Goal: Task Accomplishment & Management: Complete application form

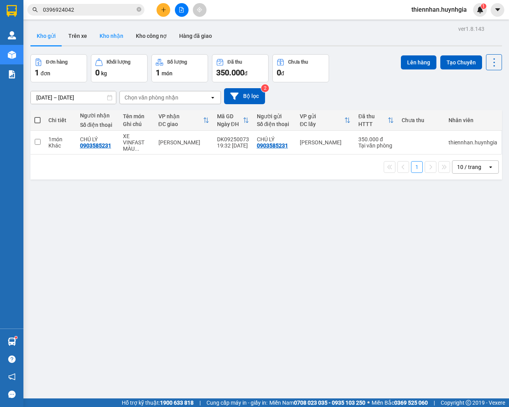
click at [106, 36] on button "Kho nhận" at bounding box center [111, 36] width 36 height 19
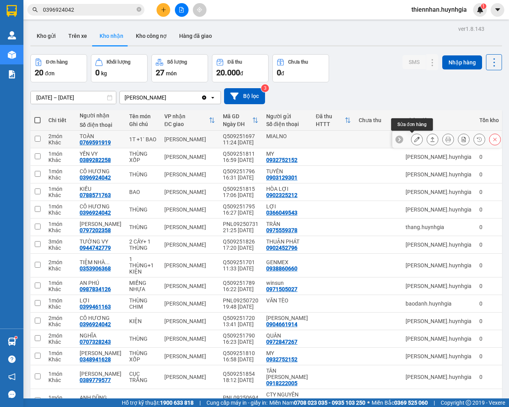
click at [412, 142] on button at bounding box center [417, 140] width 11 height 14
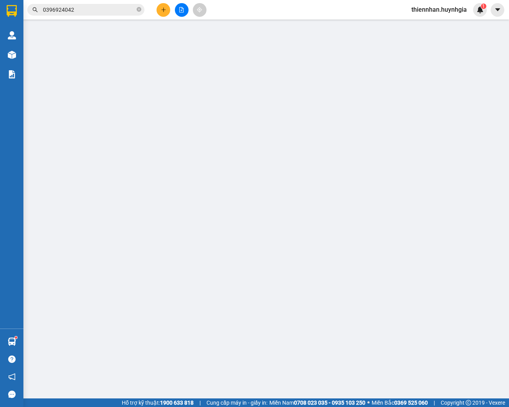
type input "MIALNO"
type input "0769591919"
type input "TOÀN"
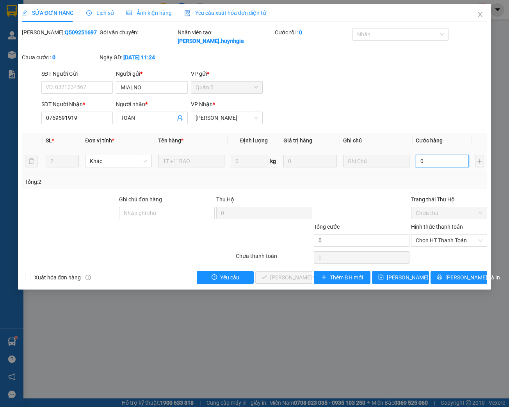
click at [434, 162] on input "0" at bounding box center [442, 161] width 53 height 12
type input "1"
type input "10"
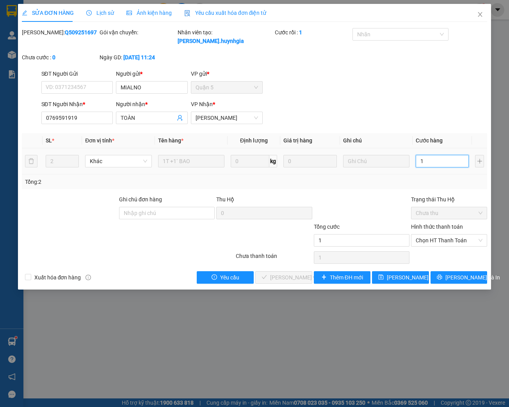
type input "10"
type input "100"
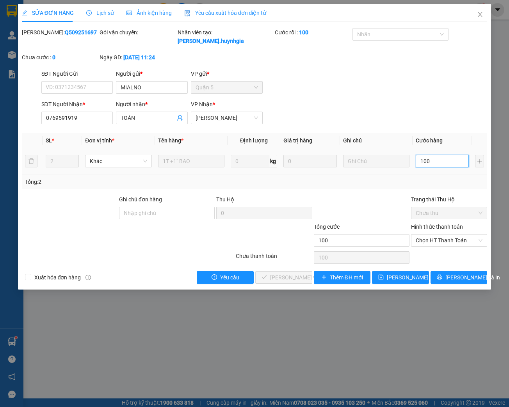
type input "1.000"
type input "10.000"
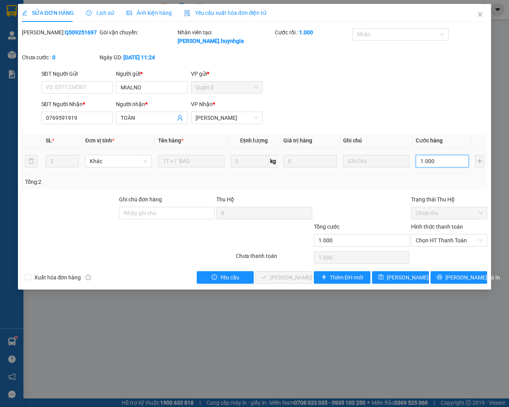
type input "10.000"
type input "100.000"
click at [448, 243] on span "Chọn HT Thanh Toán" at bounding box center [449, 241] width 67 height 12
type input "100.000"
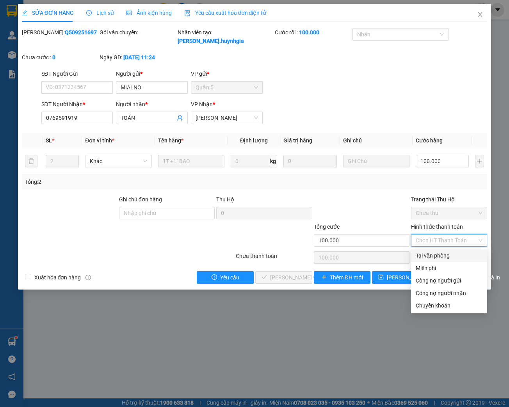
click at [442, 258] on div "Tại văn phòng" at bounding box center [449, 255] width 67 height 9
type input "0"
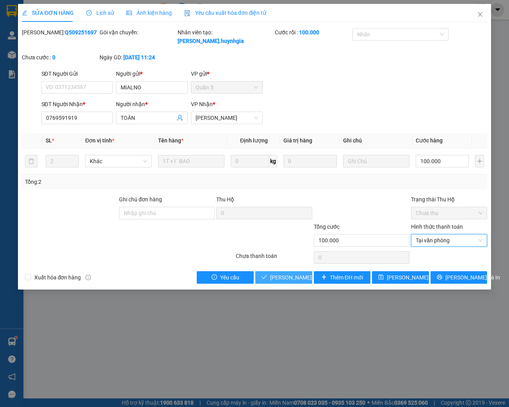
click at [288, 280] on span "[PERSON_NAME] và Giao hàng" at bounding box center [307, 277] width 75 height 9
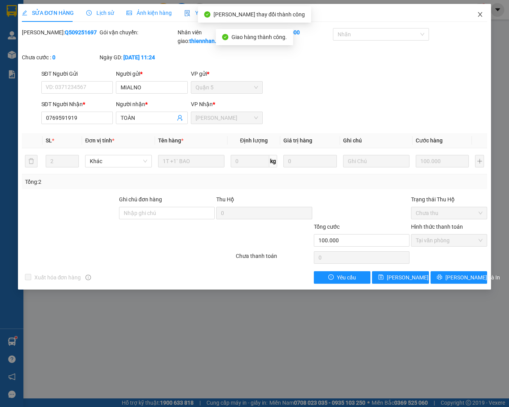
click at [480, 16] on icon "close" at bounding box center [480, 14] width 4 height 5
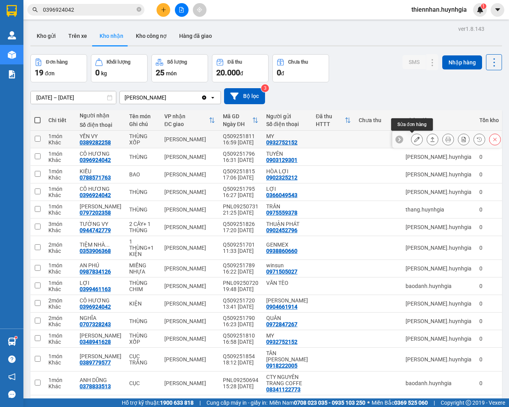
click at [414, 141] on icon at bounding box center [416, 139] width 5 height 5
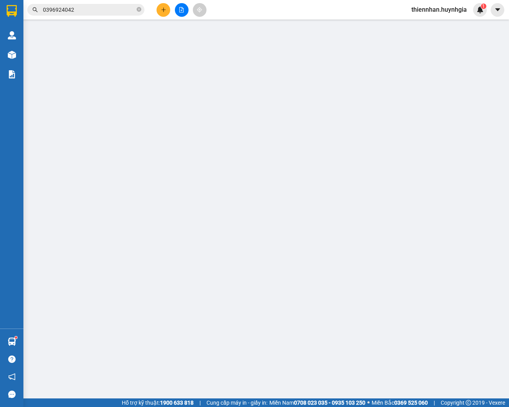
type input "0932752152"
type input "MY"
type input "0389282258"
type input "YẾN VY"
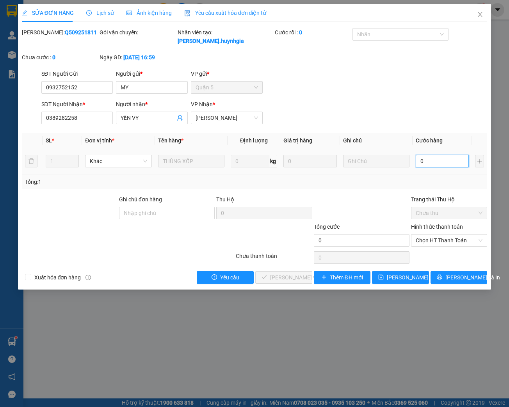
click at [442, 158] on input "0" at bounding box center [442, 161] width 53 height 12
type input "7"
type input "70"
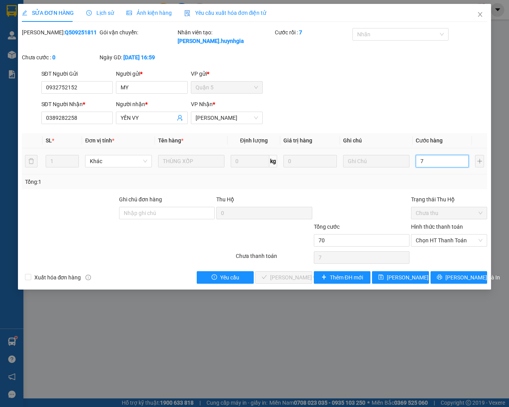
type input "70"
type input "700"
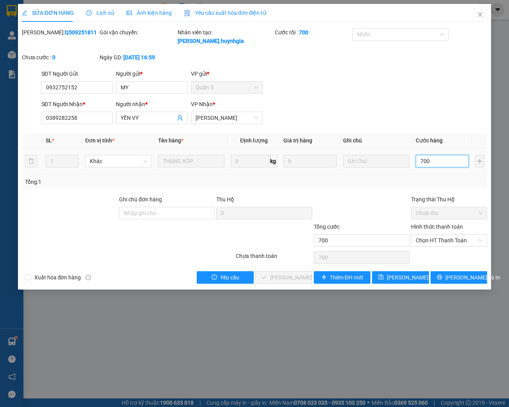
type input "7.000"
type input "70.000"
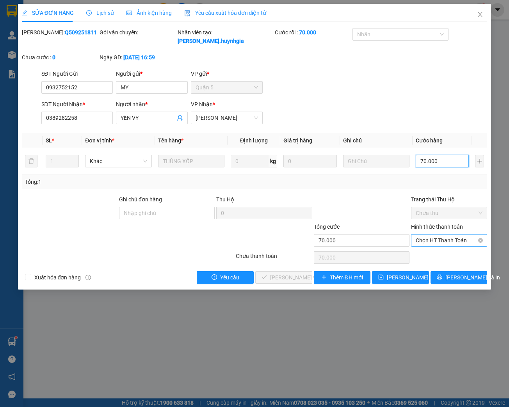
click at [431, 240] on span "Chọn HT Thanh Toán" at bounding box center [449, 241] width 67 height 12
type input "70.000"
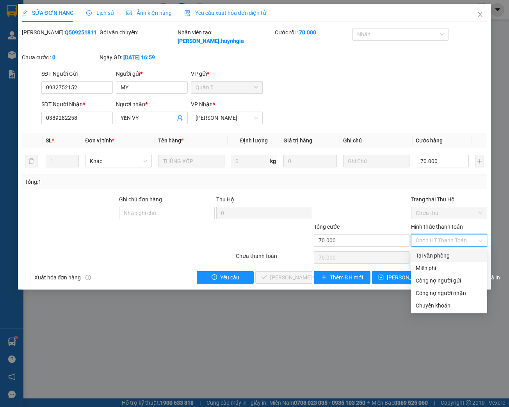
click at [430, 256] on div "Tại văn phòng" at bounding box center [449, 255] width 67 height 9
type input "0"
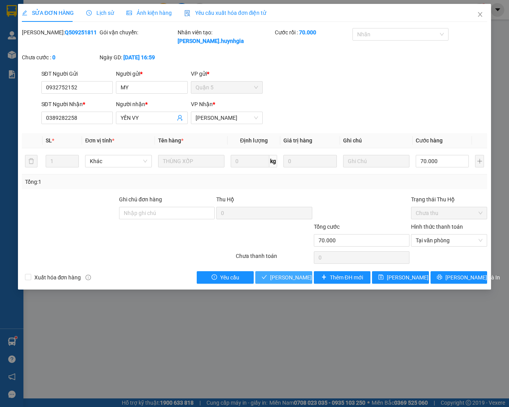
click at [280, 280] on span "[PERSON_NAME] và Giao hàng" at bounding box center [307, 277] width 75 height 9
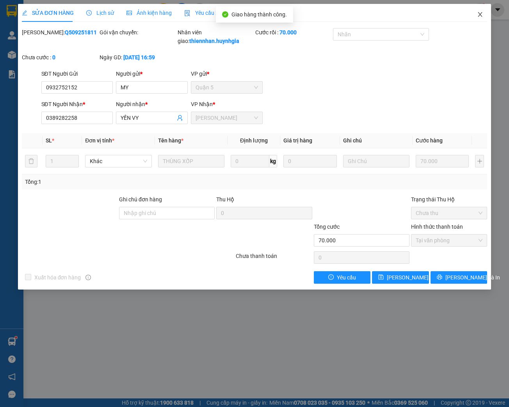
click at [481, 16] on icon "close" at bounding box center [480, 14] width 4 height 5
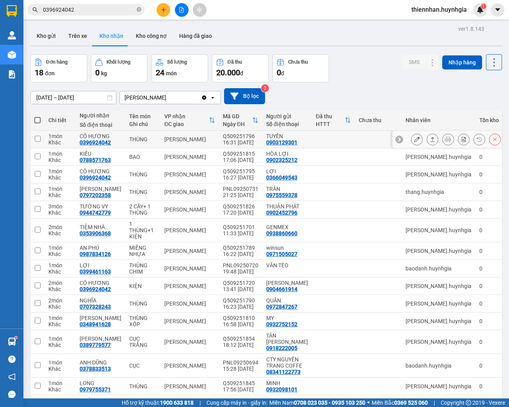
click at [414, 141] on icon at bounding box center [416, 139] width 5 height 5
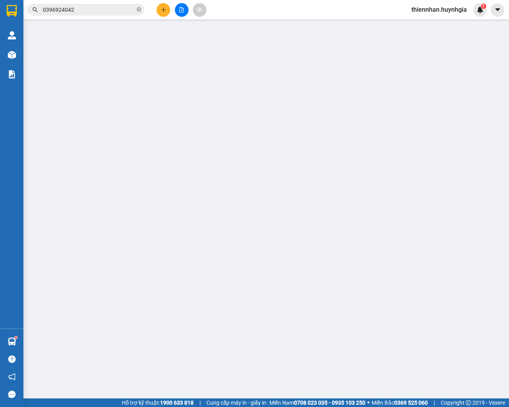
type input "0903129301"
type input "TUYÊN"
type input "0396924042"
type input "CÔ HƯƠNG"
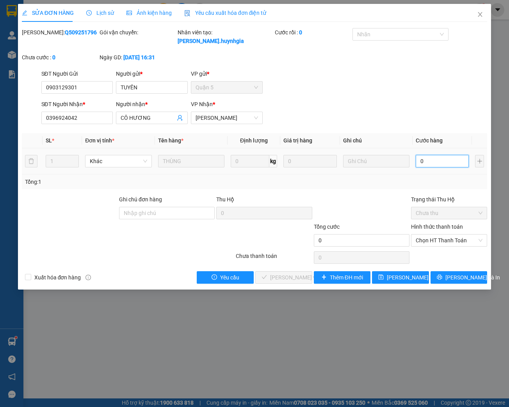
click at [430, 159] on input "0" at bounding box center [442, 161] width 53 height 12
type input "6"
type input "60"
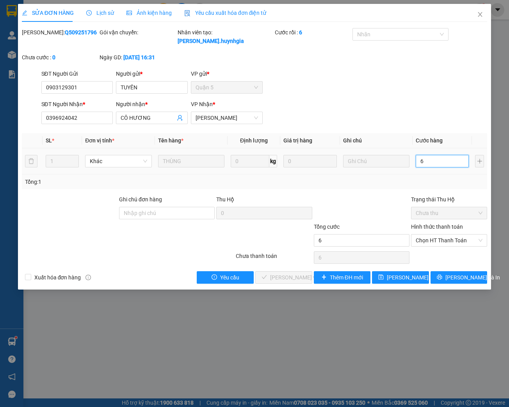
type input "60"
type input "600"
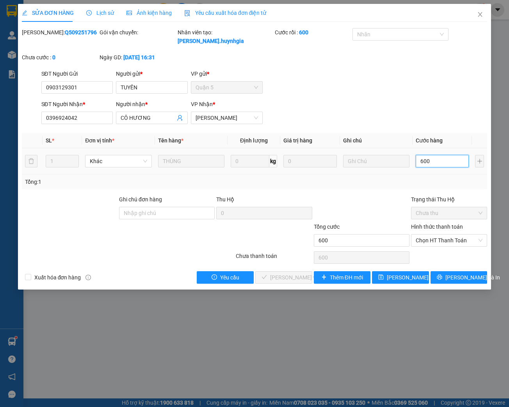
type input "6.000"
type input "60.000"
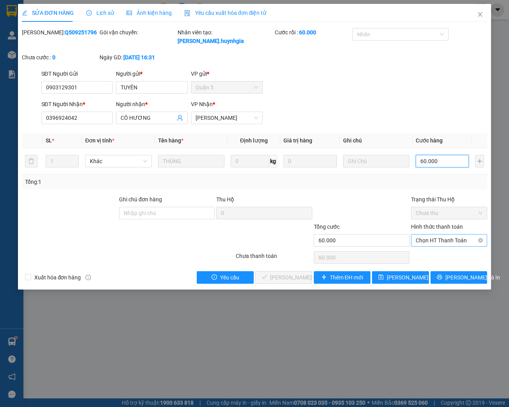
click at [452, 242] on span "Chọn HT Thanh Toán" at bounding box center [449, 241] width 67 height 12
type input "60.000"
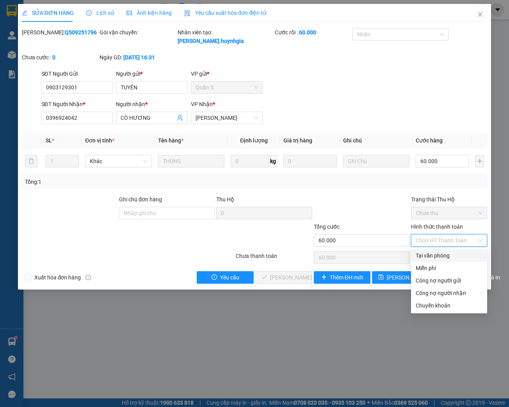
click at [433, 258] on div "Tại văn phòng" at bounding box center [449, 255] width 67 height 9
type input "0"
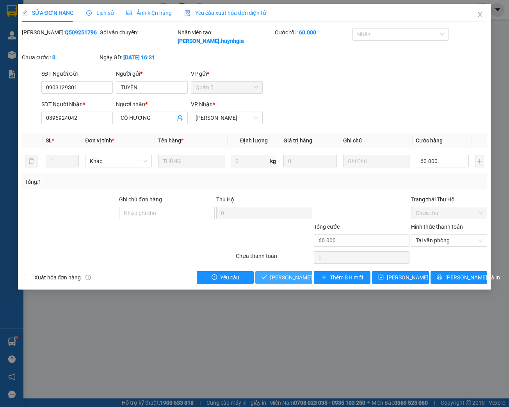
click at [287, 280] on span "[PERSON_NAME] và Giao hàng" at bounding box center [307, 277] width 75 height 9
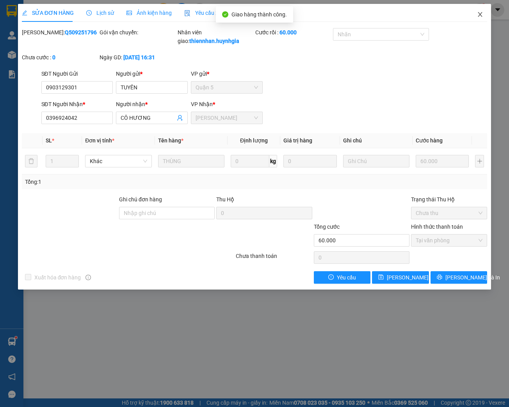
click at [481, 16] on icon "close" at bounding box center [480, 14] width 4 height 5
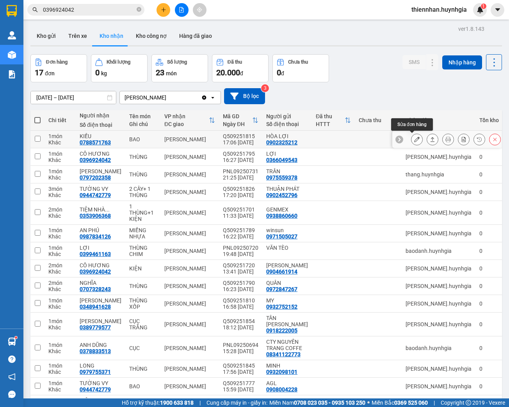
click at [417, 137] on button at bounding box center [417, 140] width 11 height 14
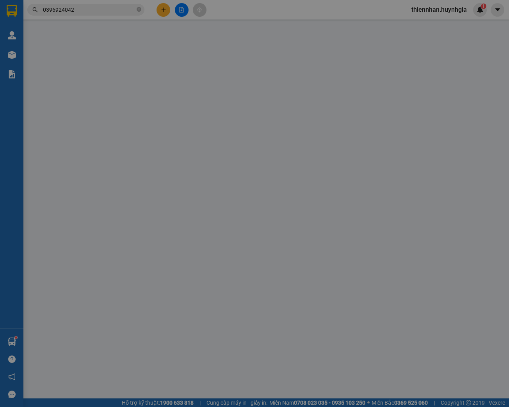
type input "0902325212"
type input "HÒA LỢI"
type input "0788571763"
type input "KIỀU"
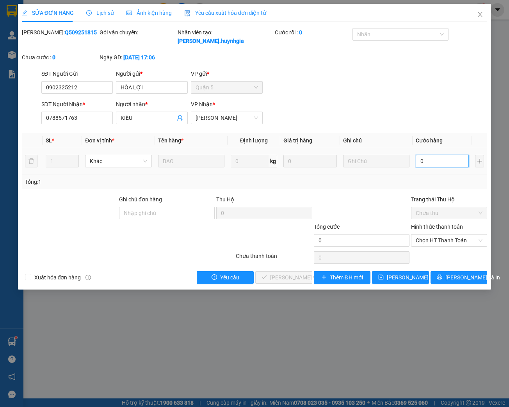
click at [441, 159] on input "0" at bounding box center [442, 161] width 53 height 12
type input "3"
type input "30"
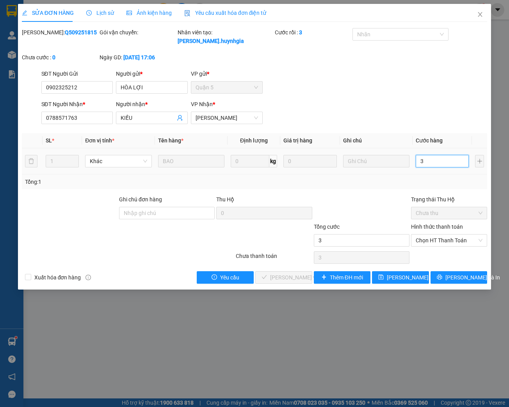
type input "30"
type input "300"
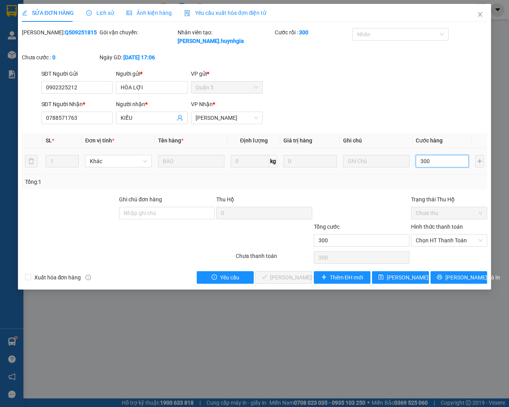
type input "3.000"
type input "30.000"
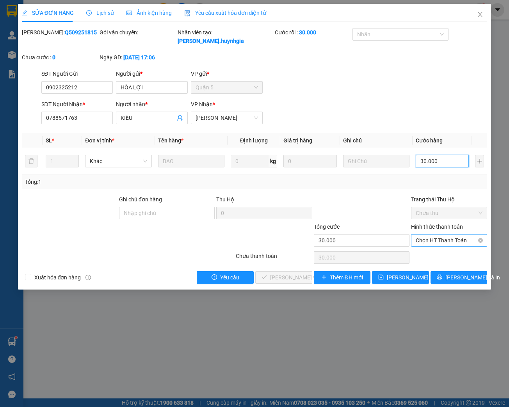
click at [434, 238] on span "Chọn HT Thanh Toán" at bounding box center [449, 241] width 67 height 12
type input "30.000"
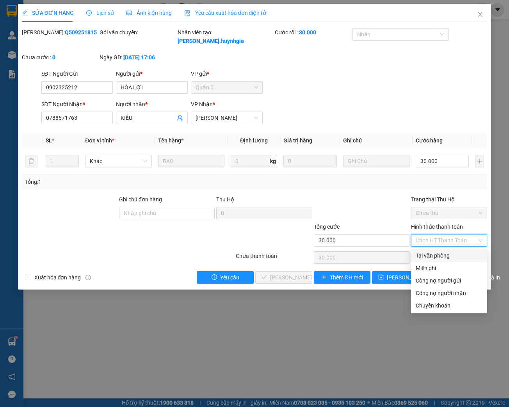
click at [432, 255] on div "Tại văn phòng" at bounding box center [449, 255] width 67 height 9
type input "0"
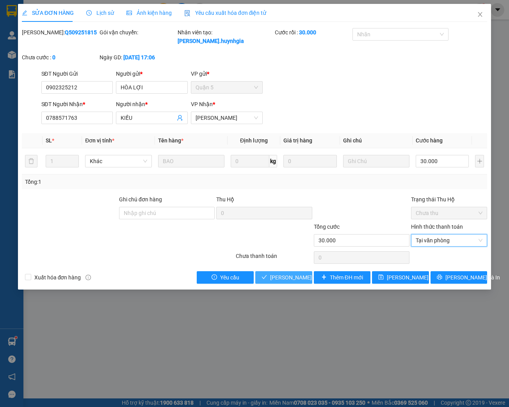
click at [283, 280] on span "[PERSON_NAME] và Giao hàng" at bounding box center [307, 277] width 75 height 9
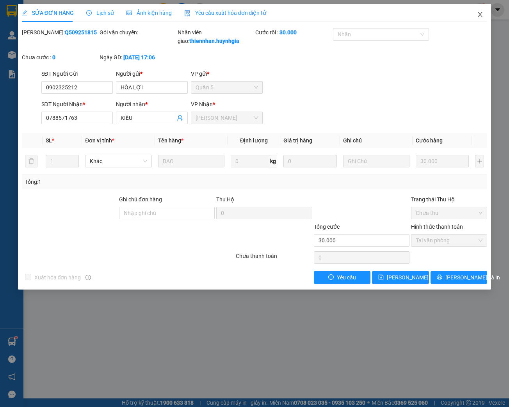
click at [481, 16] on icon "close" at bounding box center [480, 14] width 6 height 6
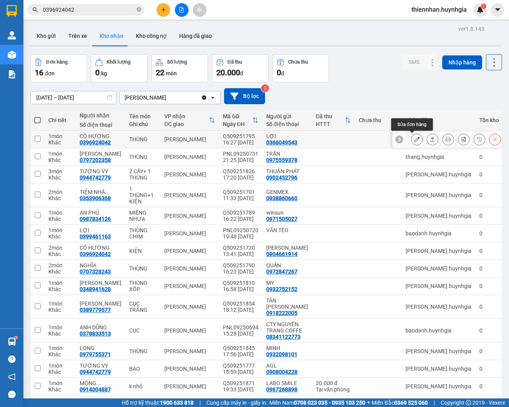
click at [414, 141] on icon at bounding box center [416, 139] width 5 height 5
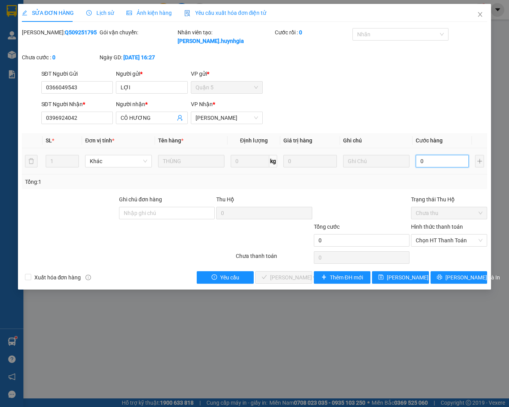
click at [428, 159] on input "0" at bounding box center [442, 161] width 53 height 12
type input "6"
type input "60"
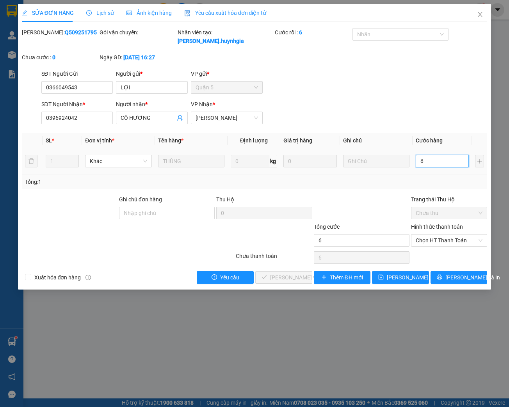
type input "60"
type input "600"
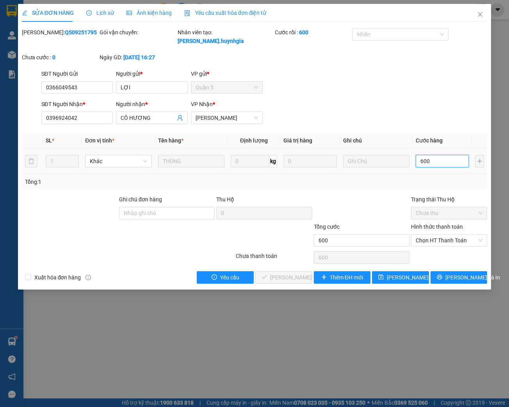
type input "6.000"
type input "60.000"
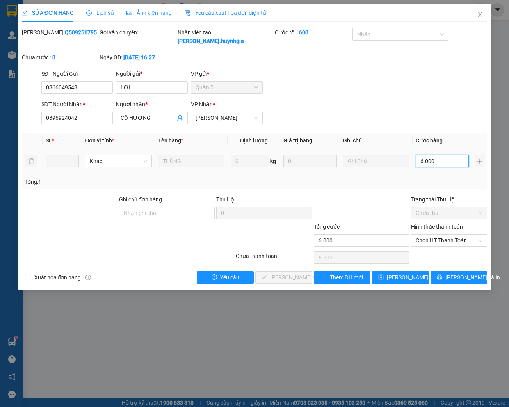
type input "60.000"
click at [428, 241] on span "Chọn HT Thanh Toán" at bounding box center [449, 241] width 67 height 12
type input "60.000"
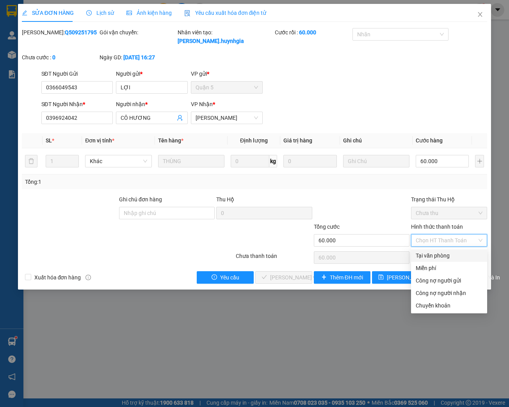
click at [434, 257] on div "Tại văn phòng" at bounding box center [449, 255] width 67 height 9
type input "0"
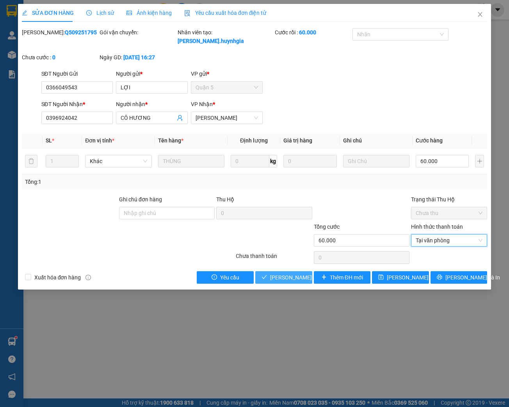
click at [287, 280] on span "[PERSON_NAME] và Giao hàng" at bounding box center [307, 277] width 75 height 9
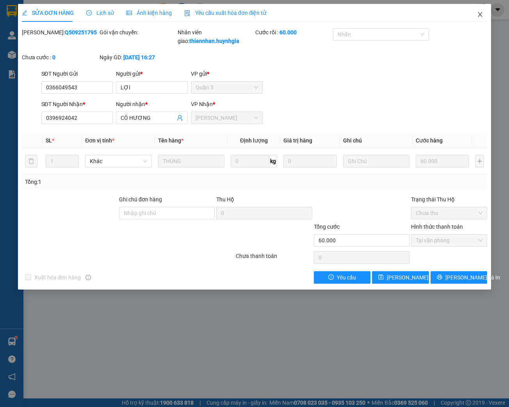
click at [482, 17] on icon "close" at bounding box center [480, 14] width 4 height 5
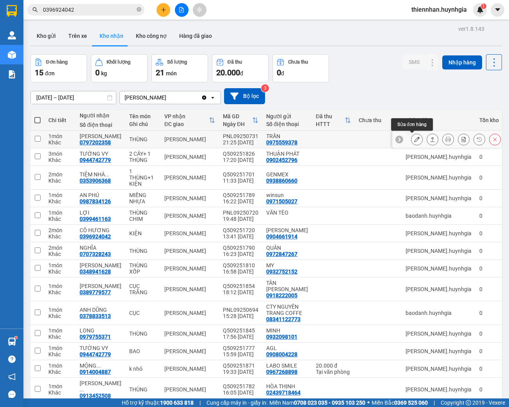
click at [414, 141] on icon at bounding box center [416, 139] width 5 height 5
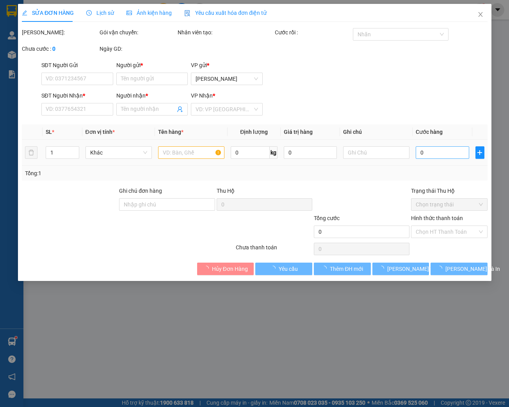
type input "0975559378"
type input "TRẦN"
type input "0797202358"
type input "[PERSON_NAME]"
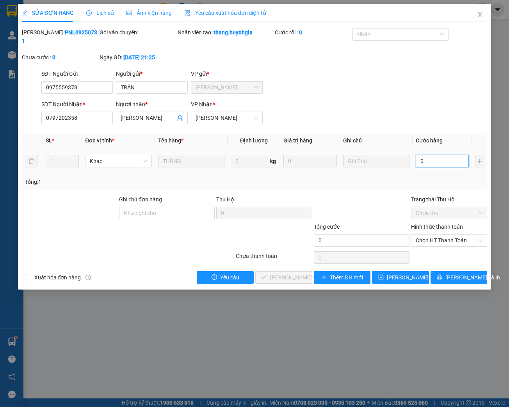
click at [434, 156] on input "0" at bounding box center [442, 161] width 53 height 12
type input "7"
type input "70"
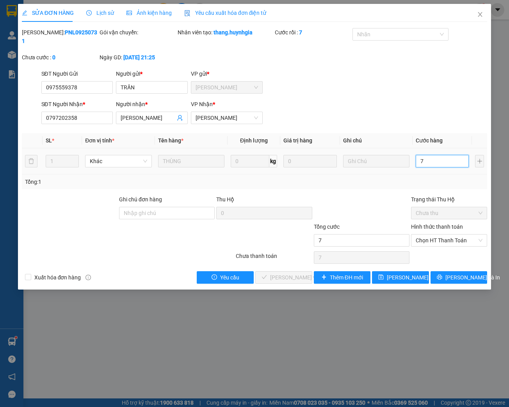
type input "70"
type input "700"
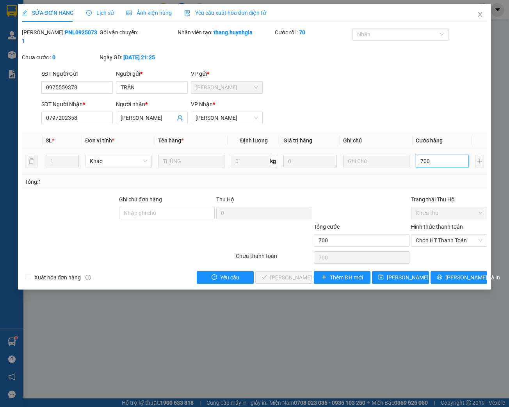
type input "7.000"
type input "70.000"
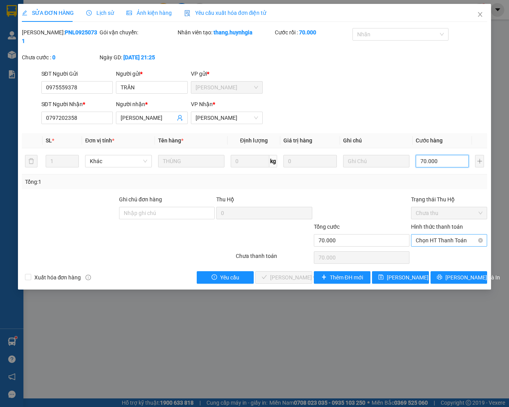
click at [436, 242] on span "Chọn HT Thanh Toán" at bounding box center [449, 241] width 67 height 12
type input "70.000"
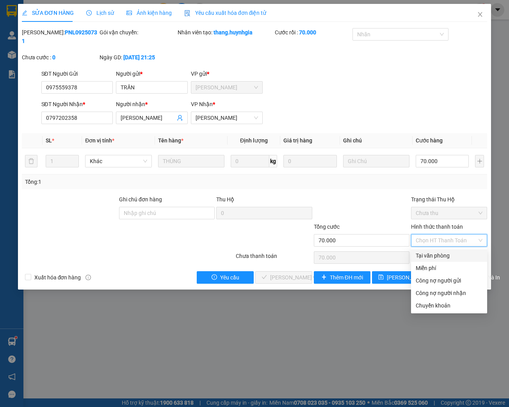
click at [436, 256] on div "Tại văn phòng" at bounding box center [449, 255] width 67 height 9
type input "0"
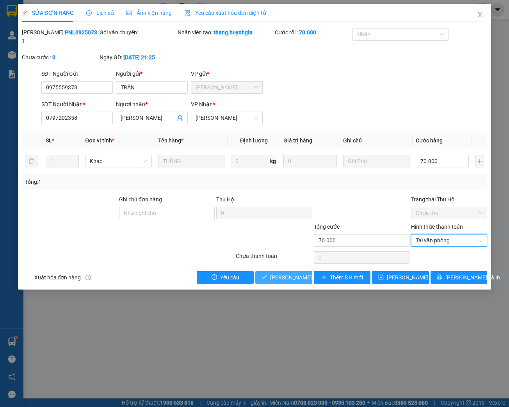
click at [287, 278] on span "[PERSON_NAME] và Giao hàng" at bounding box center [307, 277] width 75 height 9
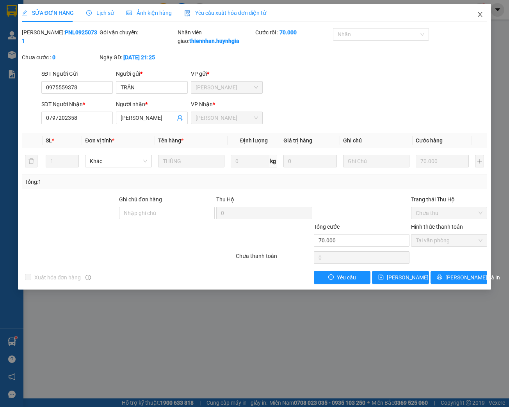
click at [483, 14] on span "Close" at bounding box center [480, 15] width 22 height 22
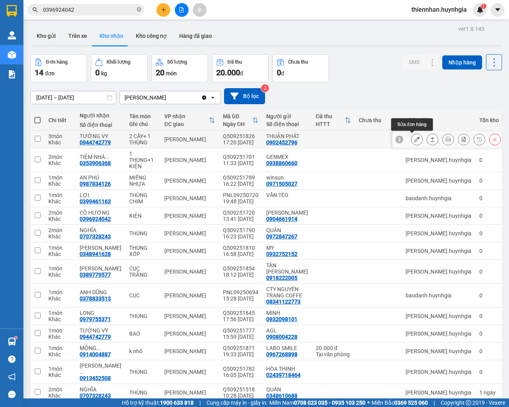
click at [414, 139] on icon at bounding box center [416, 139] width 5 height 5
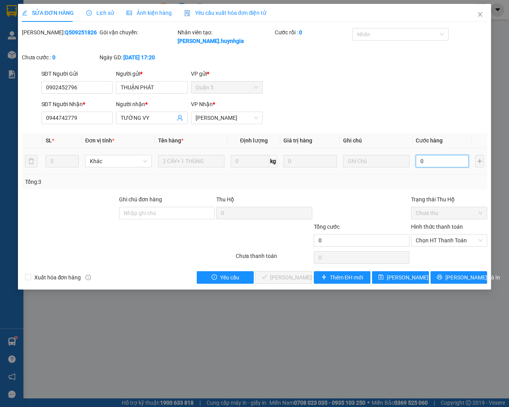
click at [428, 160] on input "0" at bounding box center [442, 161] width 53 height 12
type input "1"
type input "10"
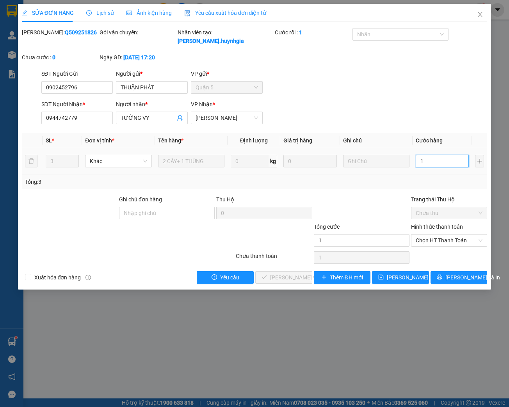
type input "10"
type input "100"
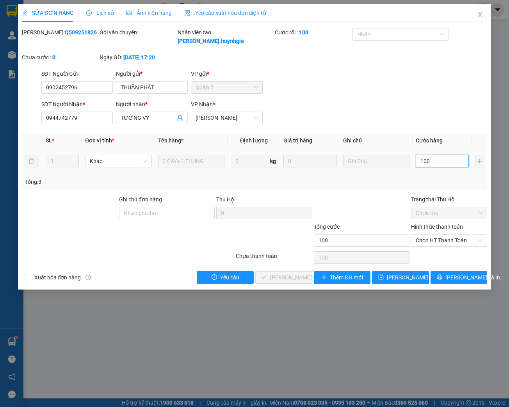
type input "1.000"
type input "10.000"
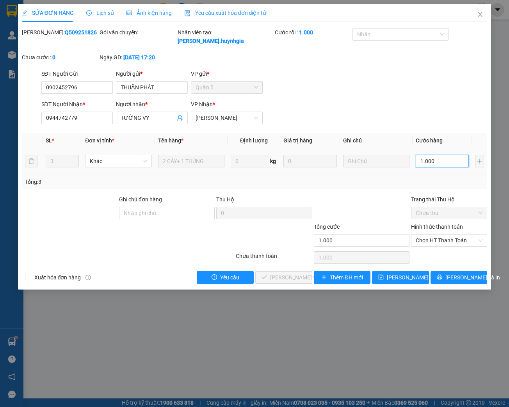
type input "10.000"
type input "100.000"
click at [431, 242] on span "Chọn HT Thanh Toán" at bounding box center [449, 241] width 67 height 12
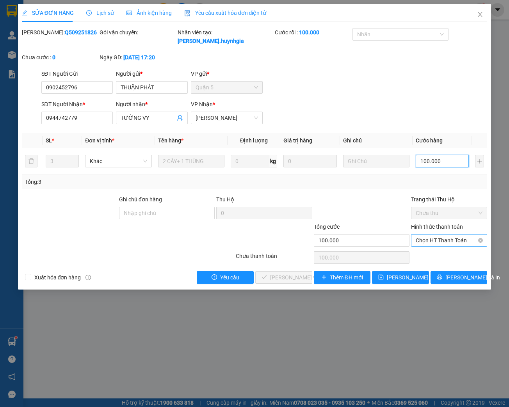
type input "100.000"
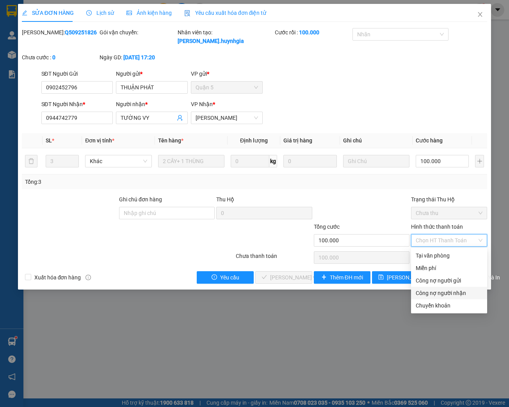
click at [445, 293] on div "Công nợ người nhận" at bounding box center [449, 293] width 67 height 9
type input "0"
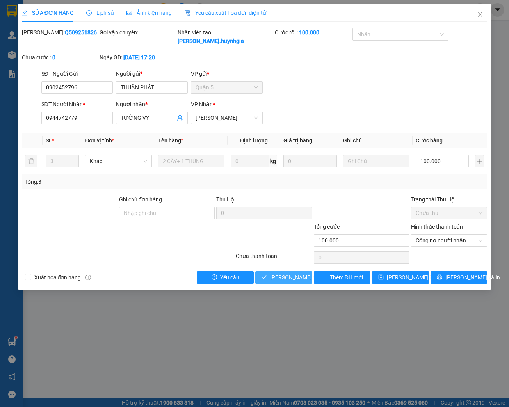
click at [285, 280] on span "[PERSON_NAME] và Giao hàng" at bounding box center [307, 277] width 75 height 9
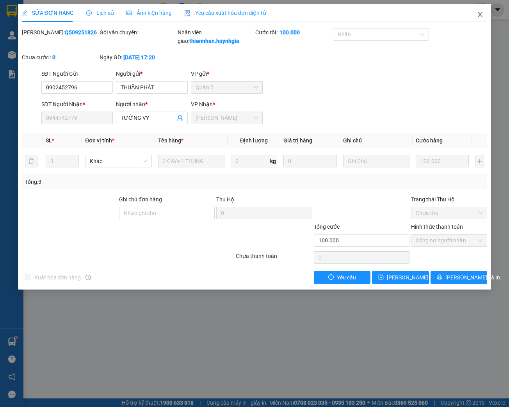
click at [481, 14] on icon "close" at bounding box center [480, 14] width 4 height 5
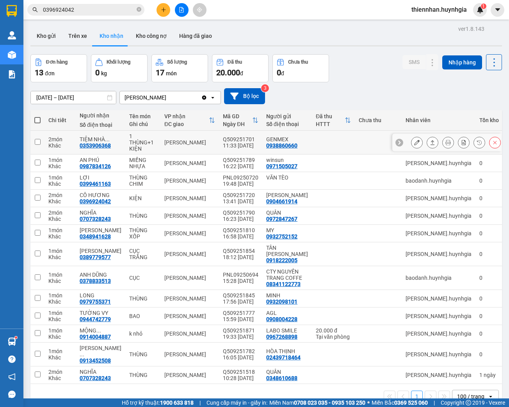
click at [412, 139] on button at bounding box center [417, 143] width 11 height 14
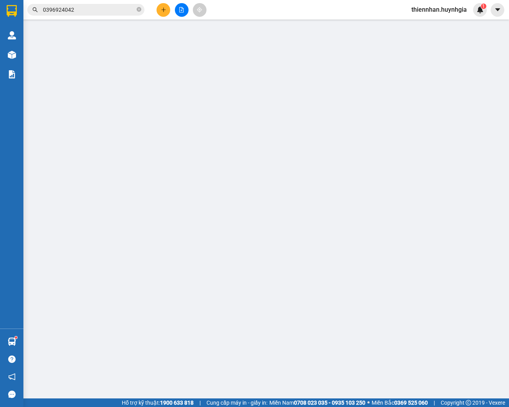
type input "0938860660"
type input "GENMEX"
type input "0353906368"
type input "TIỆM NHÀ MỠ( AN KHƯƠNG)"
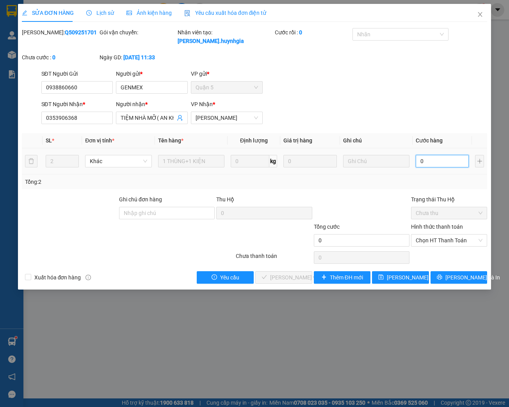
click at [439, 161] on input "0" at bounding box center [442, 161] width 53 height 12
type input "7"
type input "70"
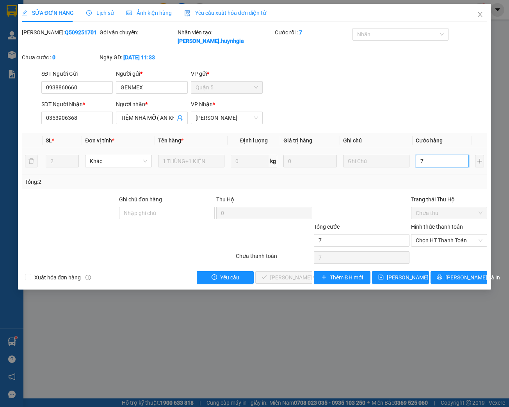
type input "70"
type input "700"
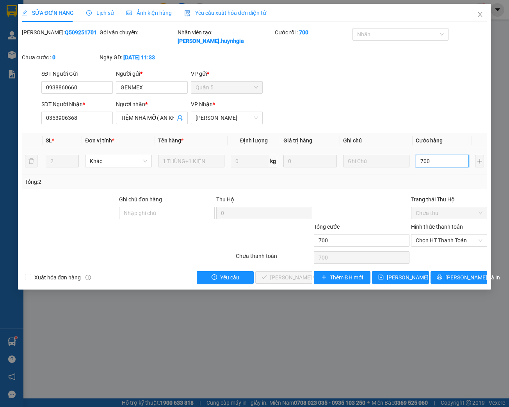
type input "7.000"
type input "70.000"
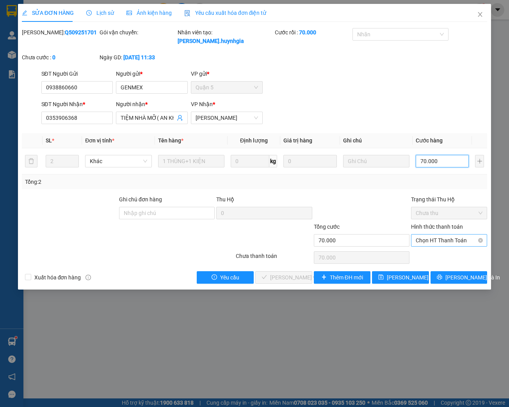
click at [443, 241] on span "Chọn HT Thanh Toán" at bounding box center [449, 241] width 67 height 12
type input "70.000"
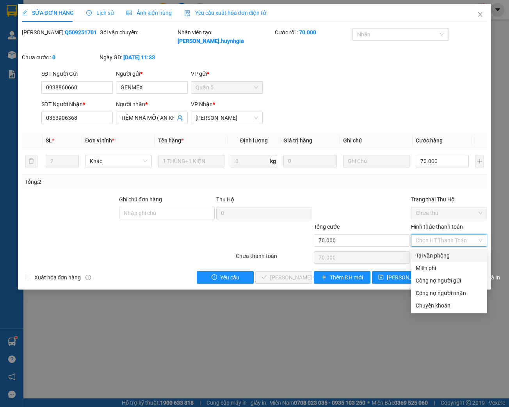
click at [437, 258] on div "Tại văn phòng" at bounding box center [449, 255] width 67 height 9
type input "0"
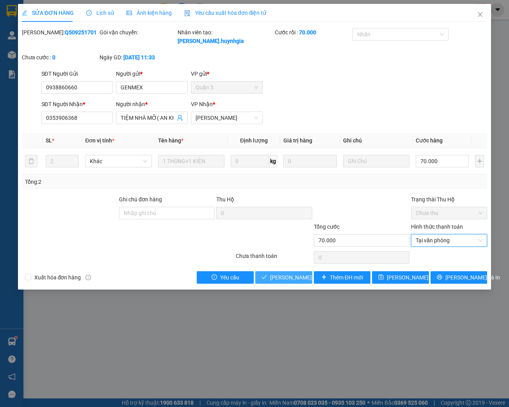
click at [277, 276] on span "[PERSON_NAME] và Giao hàng" at bounding box center [307, 277] width 75 height 9
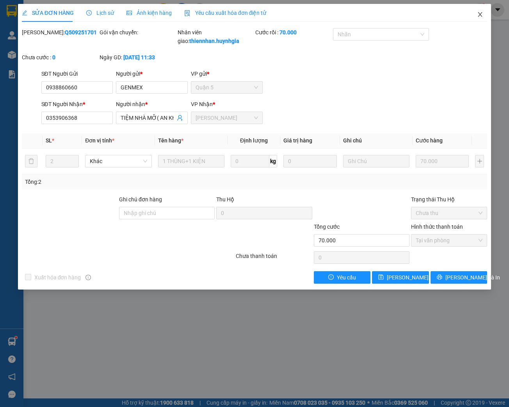
click at [481, 16] on icon "close" at bounding box center [480, 14] width 4 height 5
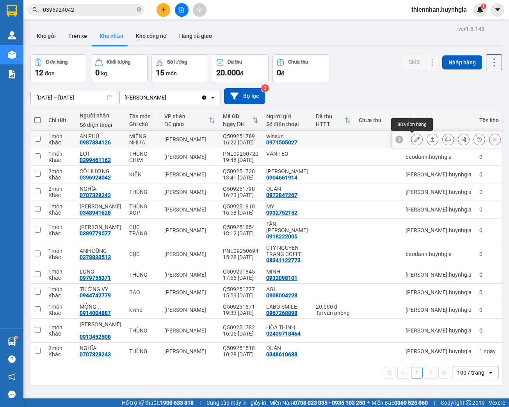
click at [414, 139] on icon at bounding box center [416, 139] width 5 height 5
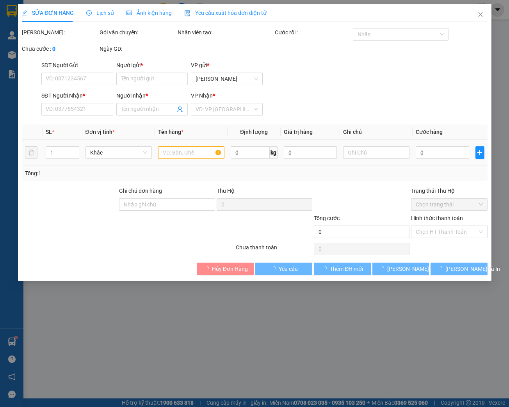
type input "0971505027"
type input "winsun"
type input "0987834126"
type input "AN PHÚ"
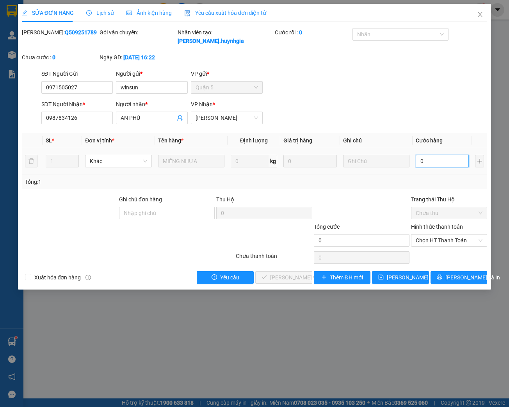
click at [430, 162] on input "0" at bounding box center [442, 161] width 53 height 12
type input "2"
type input "20"
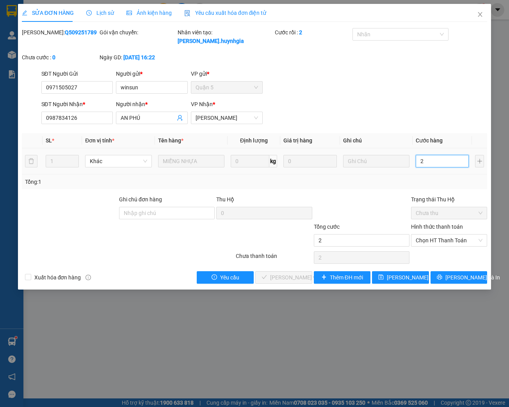
type input "20"
type input "200"
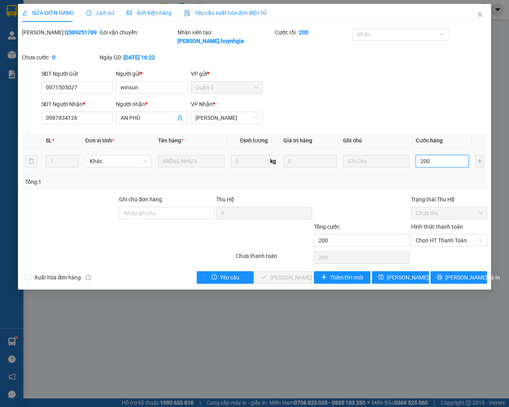
type input "2.000"
type input "20.000"
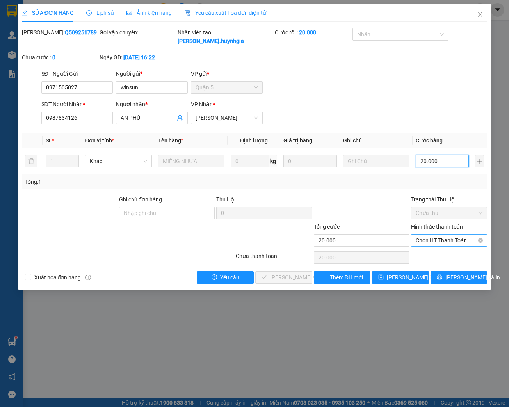
click at [442, 241] on span "Chọn HT Thanh Toán" at bounding box center [449, 241] width 67 height 12
type input "20.000"
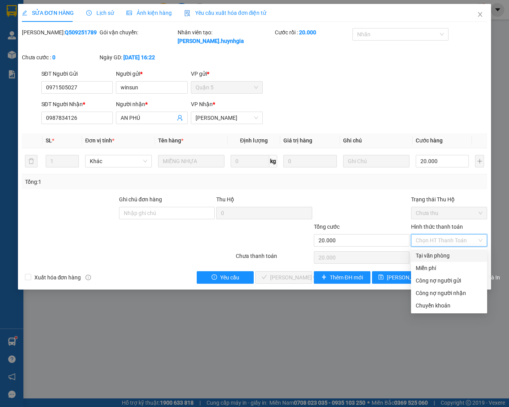
click at [440, 257] on div "Tại văn phòng" at bounding box center [449, 255] width 67 height 9
type input "0"
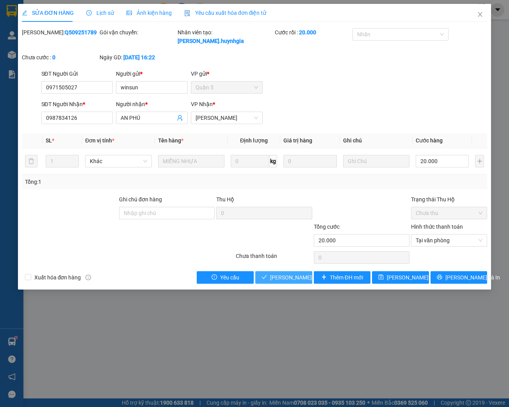
click at [287, 280] on span "[PERSON_NAME] và Giao hàng" at bounding box center [307, 277] width 75 height 9
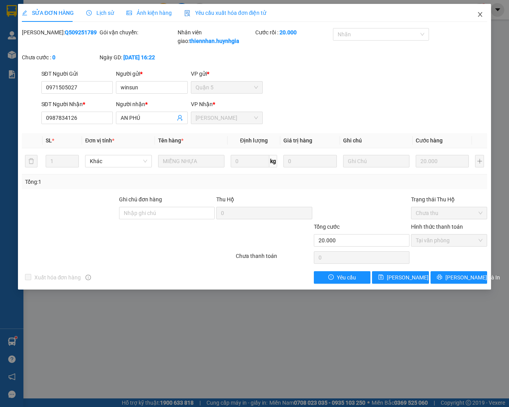
click at [480, 14] on icon "close" at bounding box center [480, 14] width 4 height 5
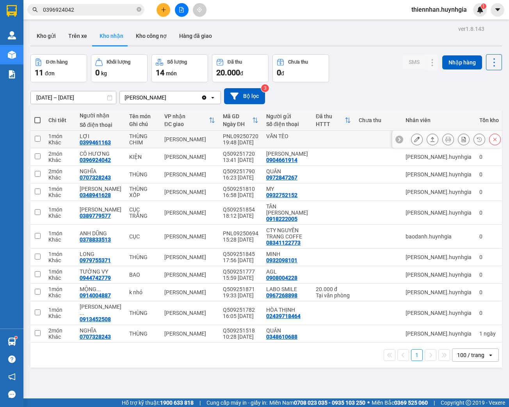
click at [414, 141] on icon at bounding box center [416, 139] width 5 height 5
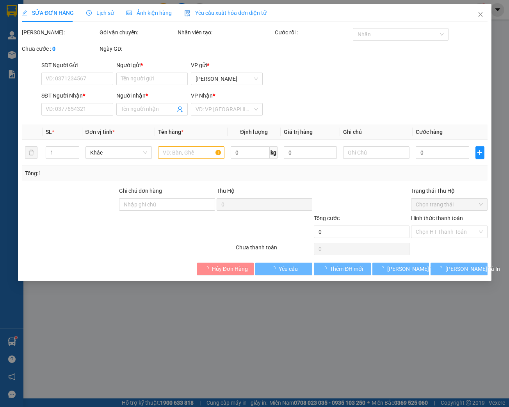
type input "VĂN TÈO"
type input "0399461163"
type input "LỢI"
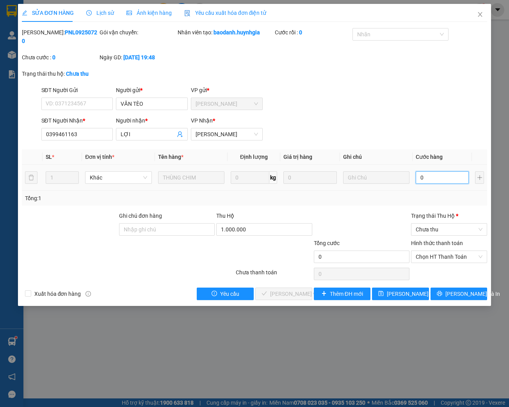
click at [428, 175] on input "0" at bounding box center [442, 177] width 53 height 12
type input "5"
type input "50"
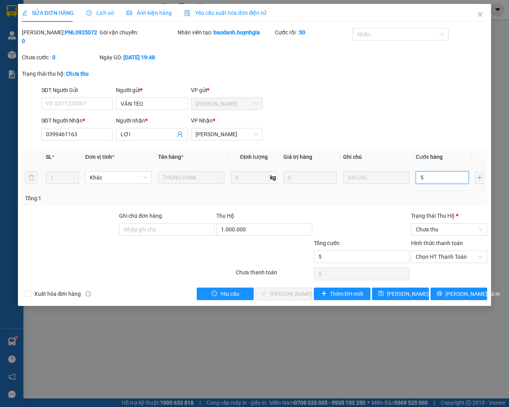
type input "50"
type input "500"
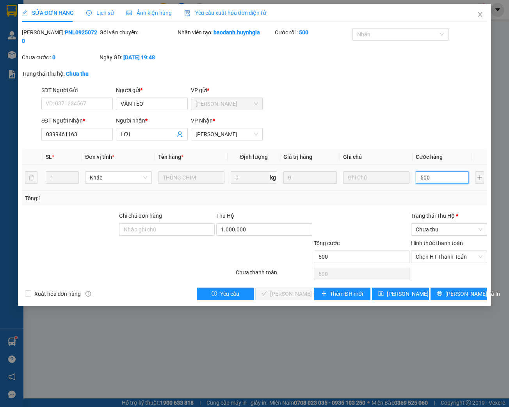
type input "5.000"
type input "50.000"
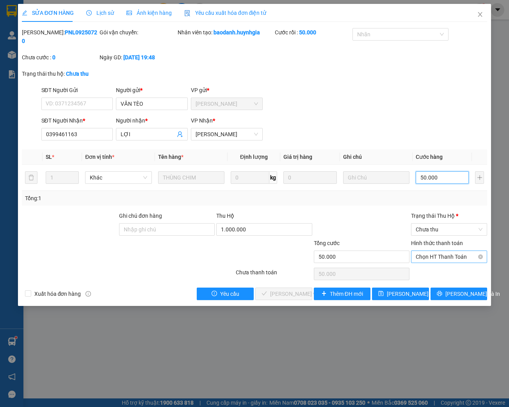
click at [448, 257] on span "Chọn HT Thanh Toán" at bounding box center [449, 257] width 67 height 12
type input "50.000"
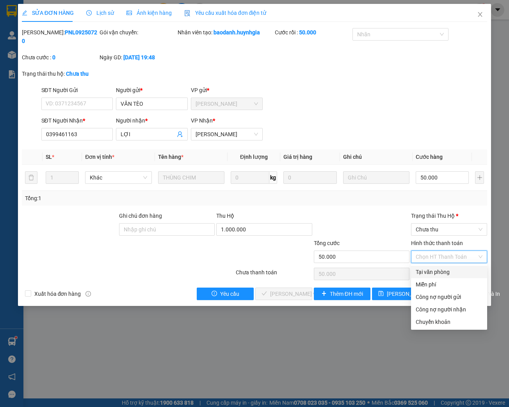
click at [443, 273] on div "Tại văn phòng" at bounding box center [449, 272] width 67 height 9
type input "0"
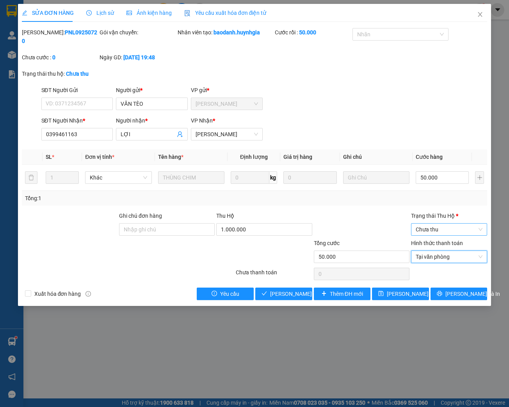
click at [448, 227] on span "Chưa thu" at bounding box center [449, 230] width 67 height 12
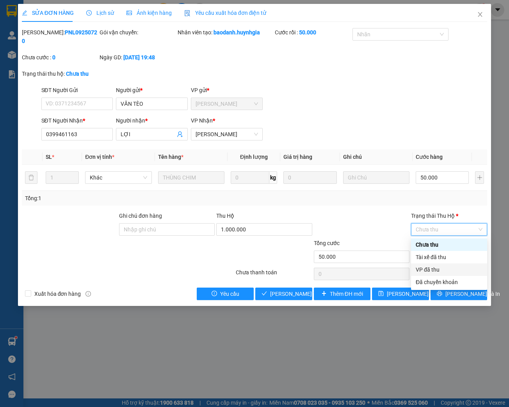
click at [433, 270] on div "VP đã thu" at bounding box center [449, 270] width 67 height 9
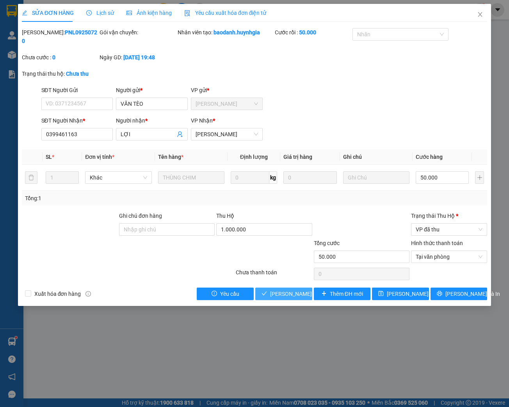
click at [280, 297] on span "[PERSON_NAME] và Giao hàng" at bounding box center [307, 294] width 75 height 9
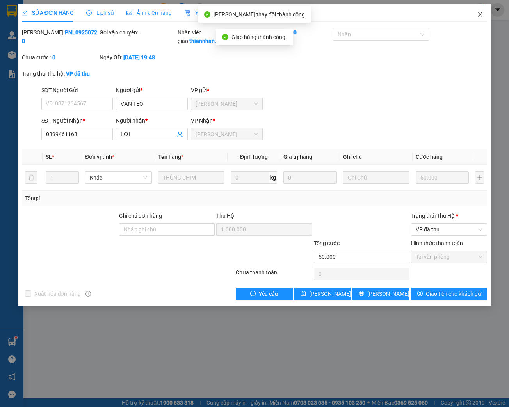
click at [480, 14] on icon "close" at bounding box center [480, 14] width 6 height 6
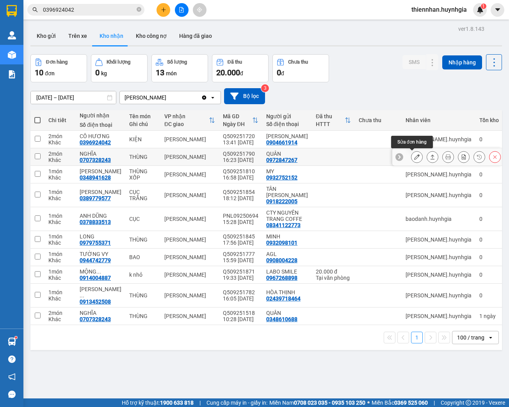
click at [414, 158] on icon at bounding box center [416, 156] width 5 height 5
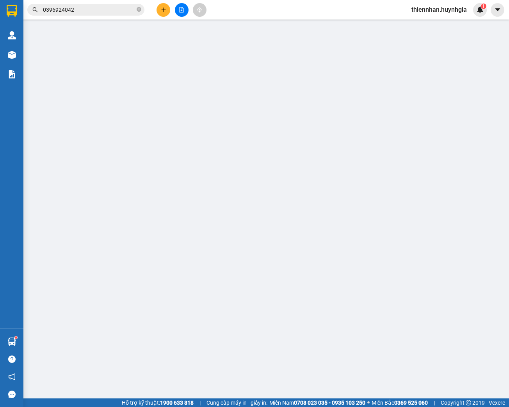
type input "0972847267"
type input "QUÂN"
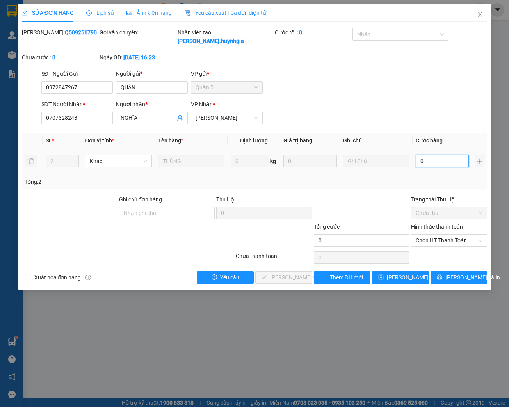
click at [430, 162] on input "0" at bounding box center [442, 161] width 53 height 12
click at [453, 242] on span "Chọn HT Thanh Toán" at bounding box center [449, 241] width 67 height 12
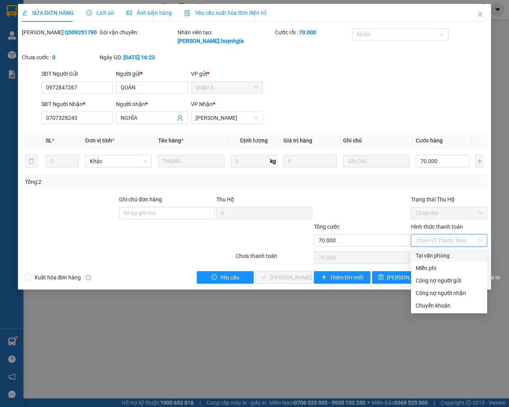
click at [445, 258] on div "Tại văn phòng" at bounding box center [449, 255] width 67 height 9
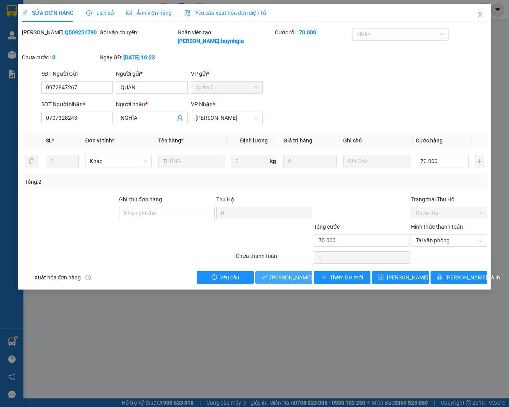
click at [280, 278] on span "[PERSON_NAME] và Giao hàng" at bounding box center [307, 277] width 75 height 9
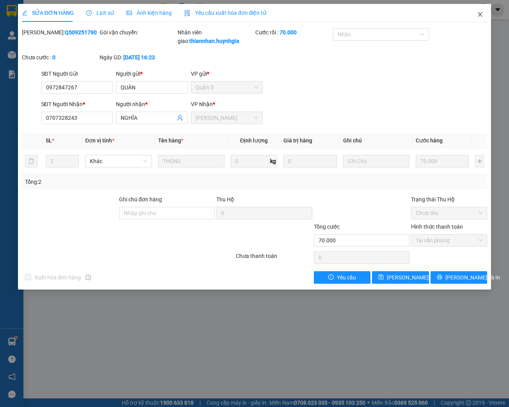
click at [482, 13] on icon "close" at bounding box center [480, 14] width 4 height 5
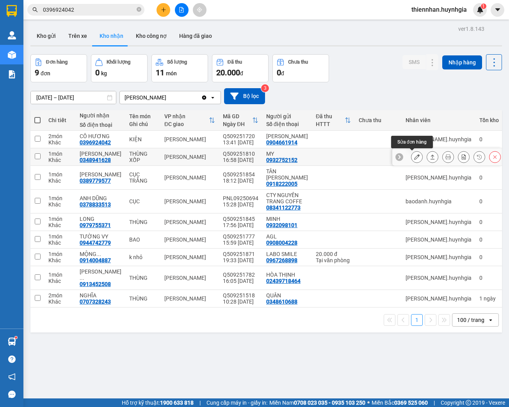
click at [414, 158] on icon at bounding box center [416, 156] width 5 height 5
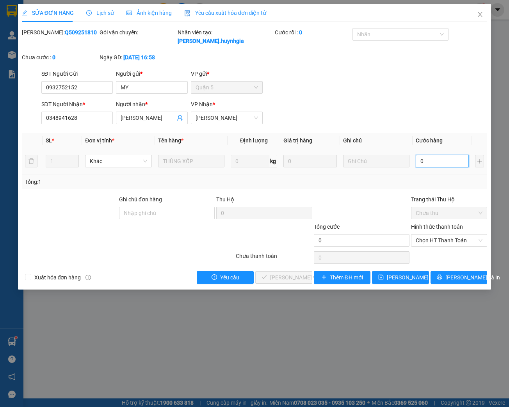
click at [426, 160] on input "0" at bounding box center [442, 161] width 53 height 12
click at [451, 238] on span "Chọn HT Thanh Toán" at bounding box center [449, 241] width 67 height 12
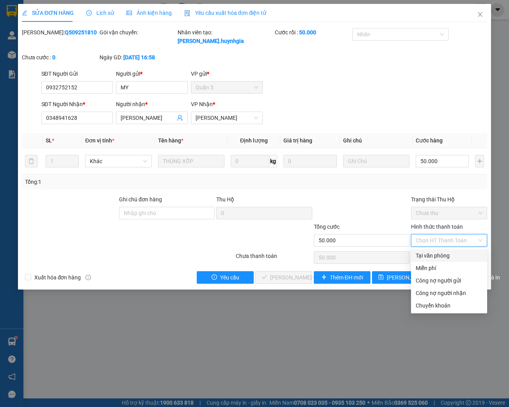
click at [444, 257] on div "Tại văn phòng" at bounding box center [449, 255] width 67 height 9
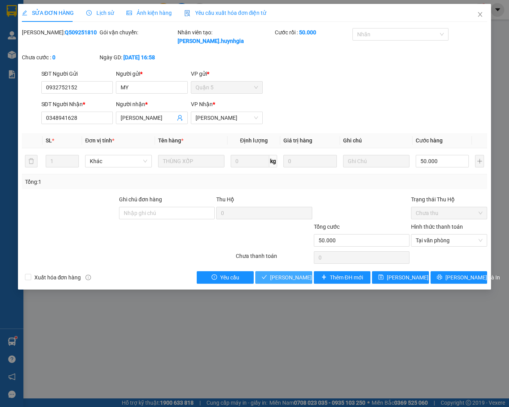
click at [285, 278] on span "[PERSON_NAME] và Giao hàng" at bounding box center [307, 277] width 75 height 9
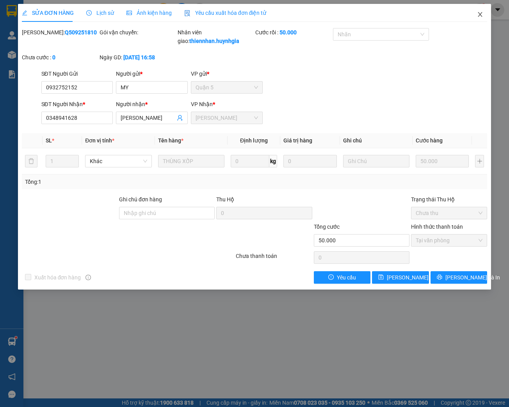
click at [481, 15] on icon "close" at bounding box center [480, 14] width 6 height 6
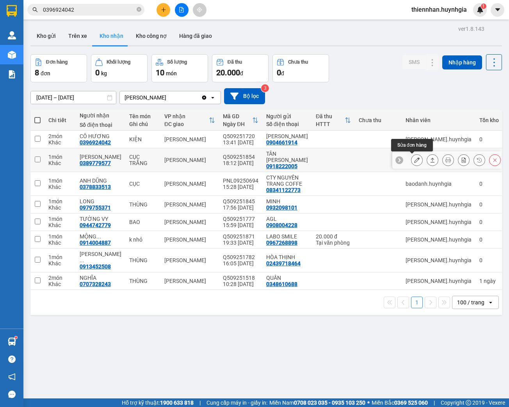
click at [414, 162] on icon at bounding box center [416, 159] width 5 height 5
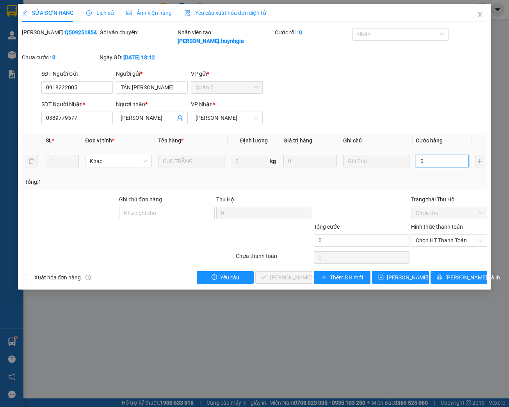
click at [435, 162] on input "0" at bounding box center [442, 161] width 53 height 12
click at [437, 241] on span "Chọn HT Thanh Toán" at bounding box center [449, 241] width 67 height 12
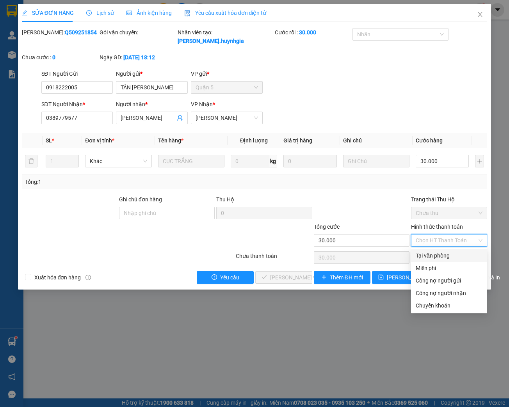
click at [430, 255] on div "Tại văn phòng" at bounding box center [449, 255] width 67 height 9
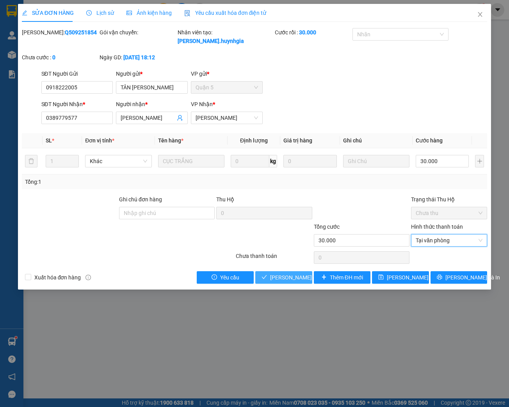
click at [281, 279] on span "[PERSON_NAME] và Giao hàng" at bounding box center [307, 277] width 75 height 9
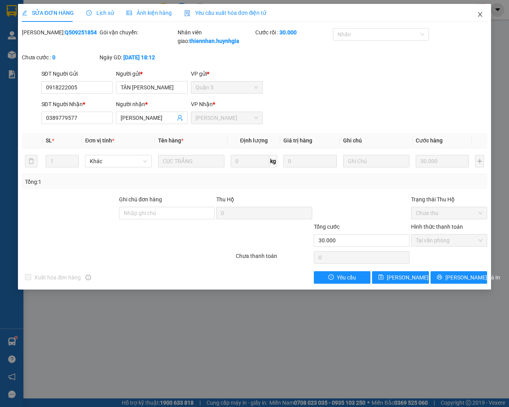
click at [481, 16] on icon "close" at bounding box center [480, 14] width 6 height 6
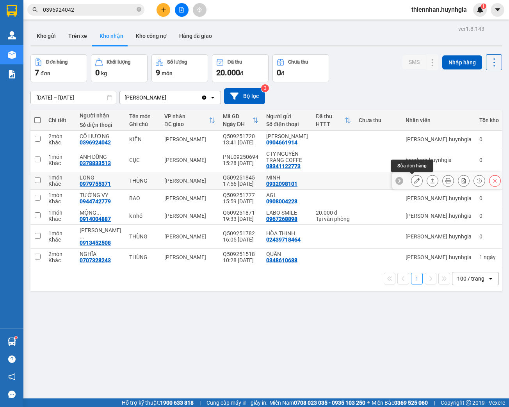
click at [412, 183] on button at bounding box center [417, 181] width 11 height 14
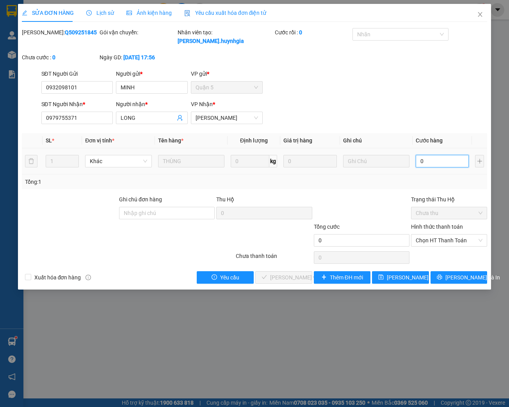
click at [439, 162] on input "0" at bounding box center [442, 161] width 53 height 12
click at [448, 239] on span "Chọn HT Thanh Toán" at bounding box center [449, 241] width 67 height 12
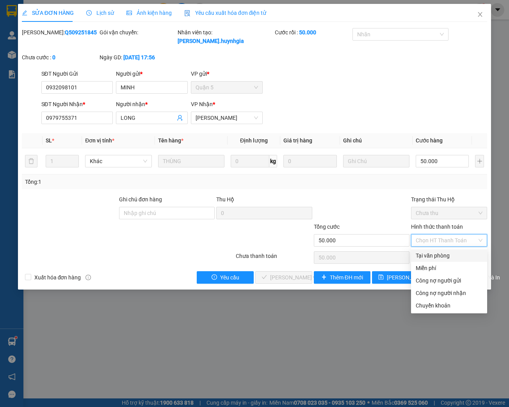
click at [441, 257] on div "Tại văn phòng" at bounding box center [449, 255] width 67 height 9
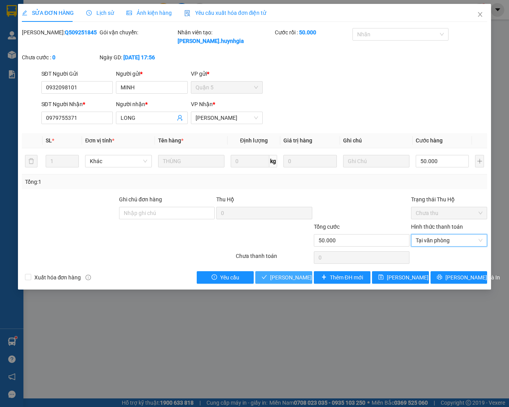
click at [286, 278] on span "[PERSON_NAME] và Giao hàng" at bounding box center [307, 277] width 75 height 9
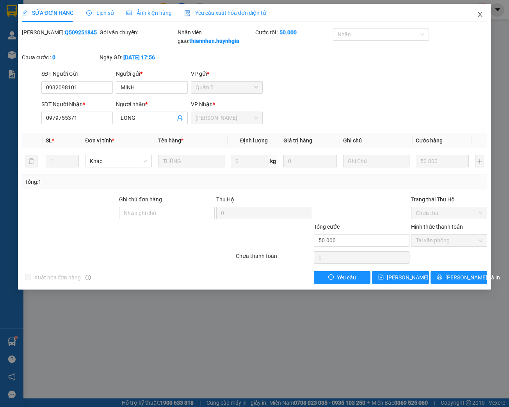
click at [481, 15] on icon "close" at bounding box center [480, 14] width 4 height 5
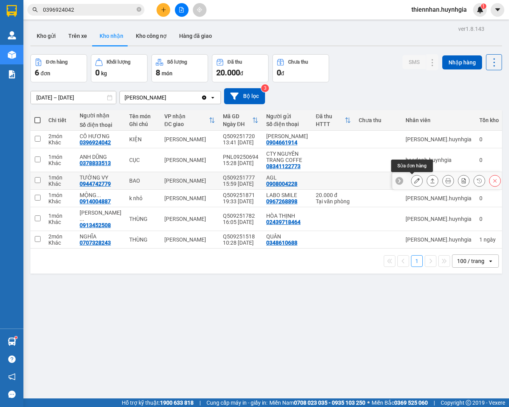
click at [414, 181] on icon at bounding box center [416, 180] width 5 height 5
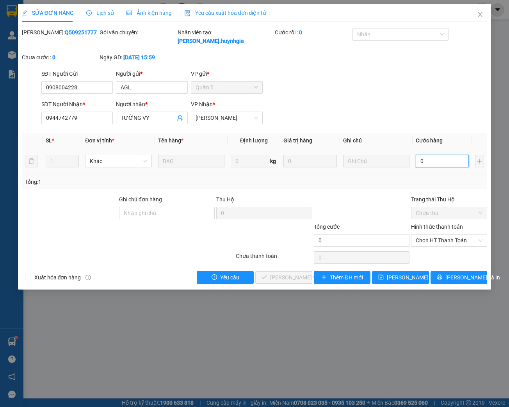
click at [435, 161] on input "0" at bounding box center [442, 161] width 53 height 12
click at [451, 241] on span "Chọn HT Thanh Toán" at bounding box center [449, 241] width 67 height 12
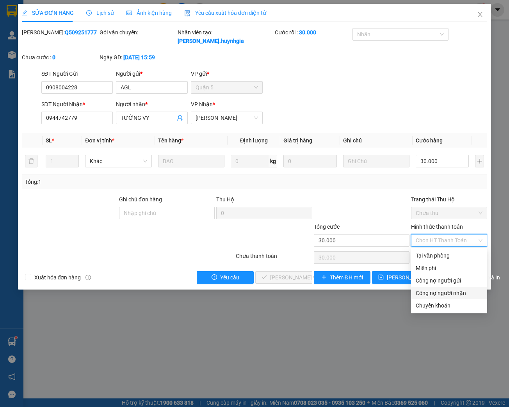
click at [449, 294] on div "Công nợ người nhận" at bounding box center [449, 293] width 67 height 9
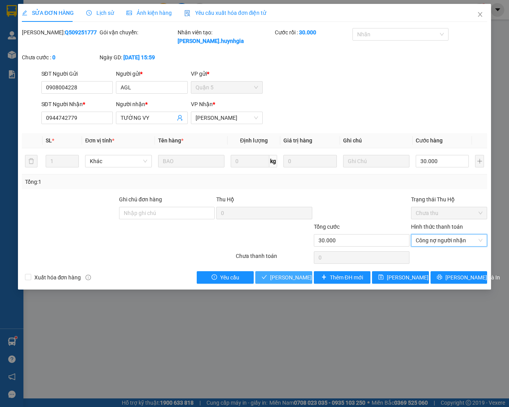
click at [289, 279] on span "[PERSON_NAME] và Giao hàng" at bounding box center [307, 277] width 75 height 9
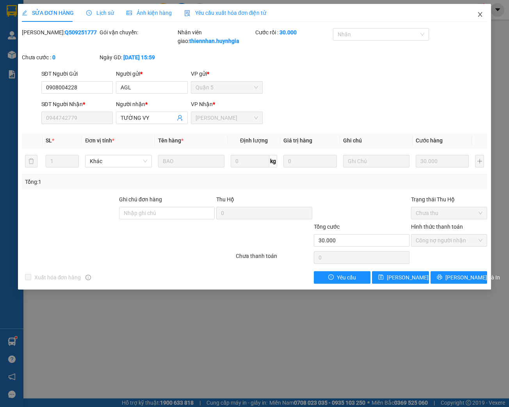
click at [483, 14] on icon "close" at bounding box center [480, 14] width 6 height 6
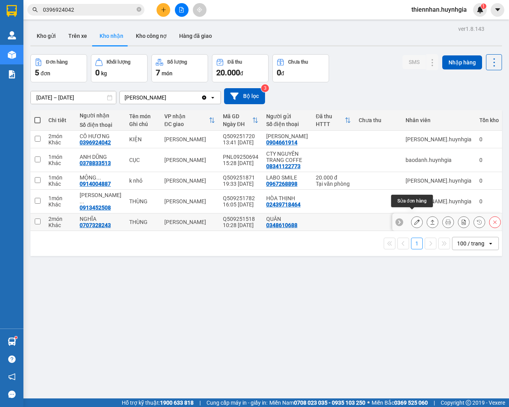
click at [412, 219] on button at bounding box center [417, 223] width 11 height 14
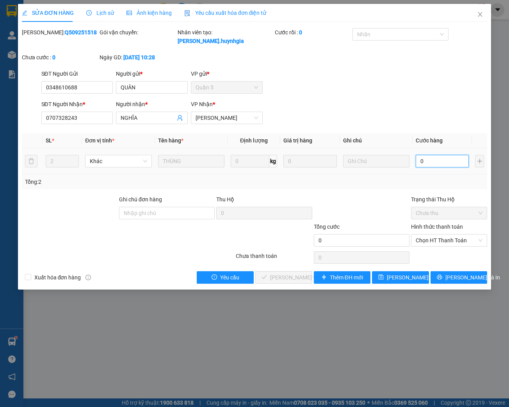
click at [435, 159] on input "0" at bounding box center [442, 161] width 53 height 12
click at [457, 241] on span "Chọn HT Thanh Toán" at bounding box center [449, 241] width 67 height 12
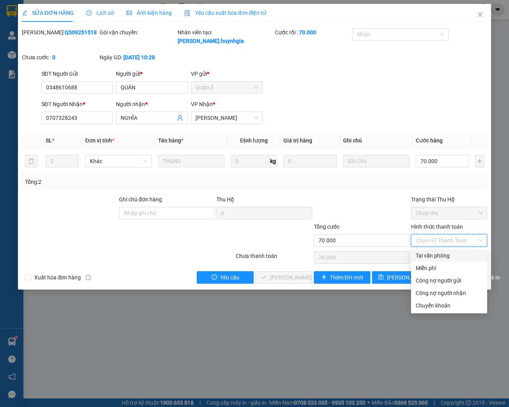
click at [445, 255] on div "Tại văn phòng" at bounding box center [449, 255] width 67 height 9
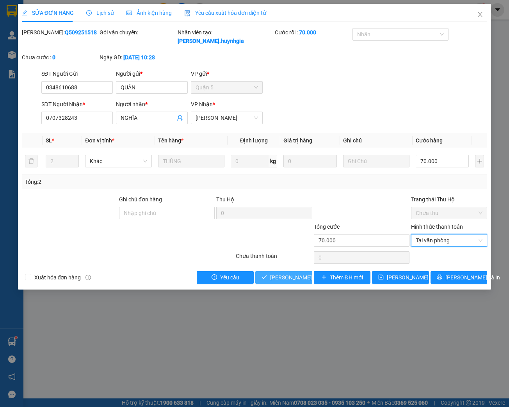
click at [282, 280] on span "[PERSON_NAME] và Giao hàng" at bounding box center [307, 277] width 75 height 9
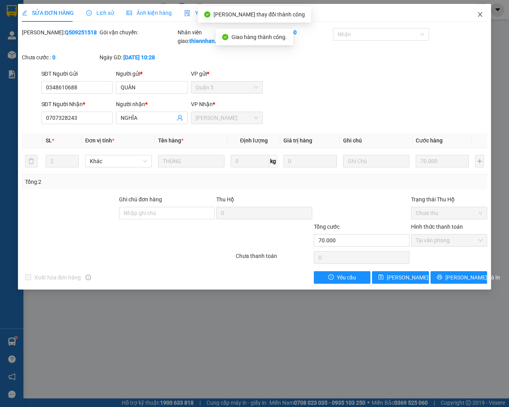
click at [483, 15] on icon "close" at bounding box center [480, 14] width 6 height 6
